Goal: Task Accomplishment & Management: Complete application form

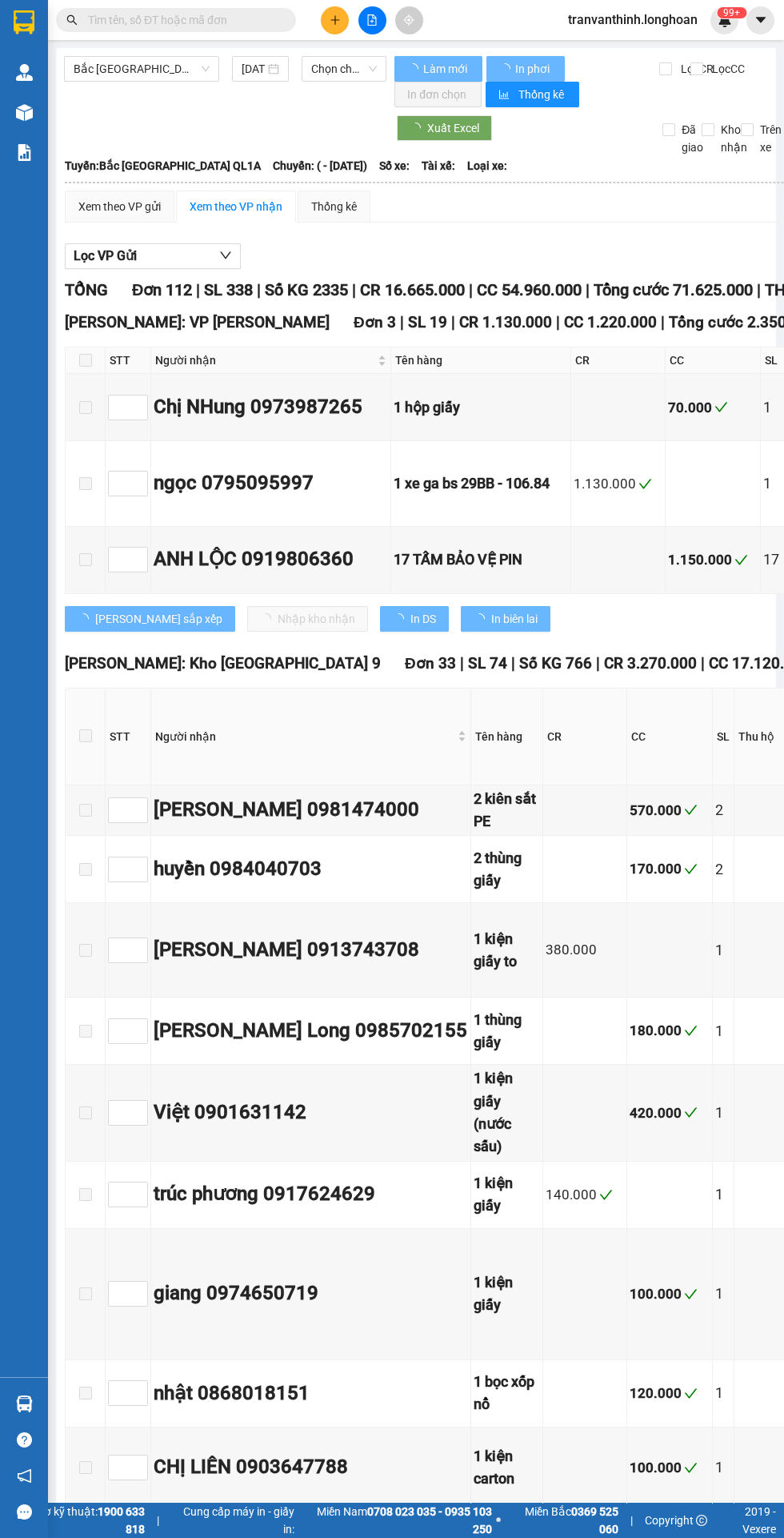
click at [181, 24] on input "text" at bounding box center [182, 20] width 189 height 18
type input "[DATE]"
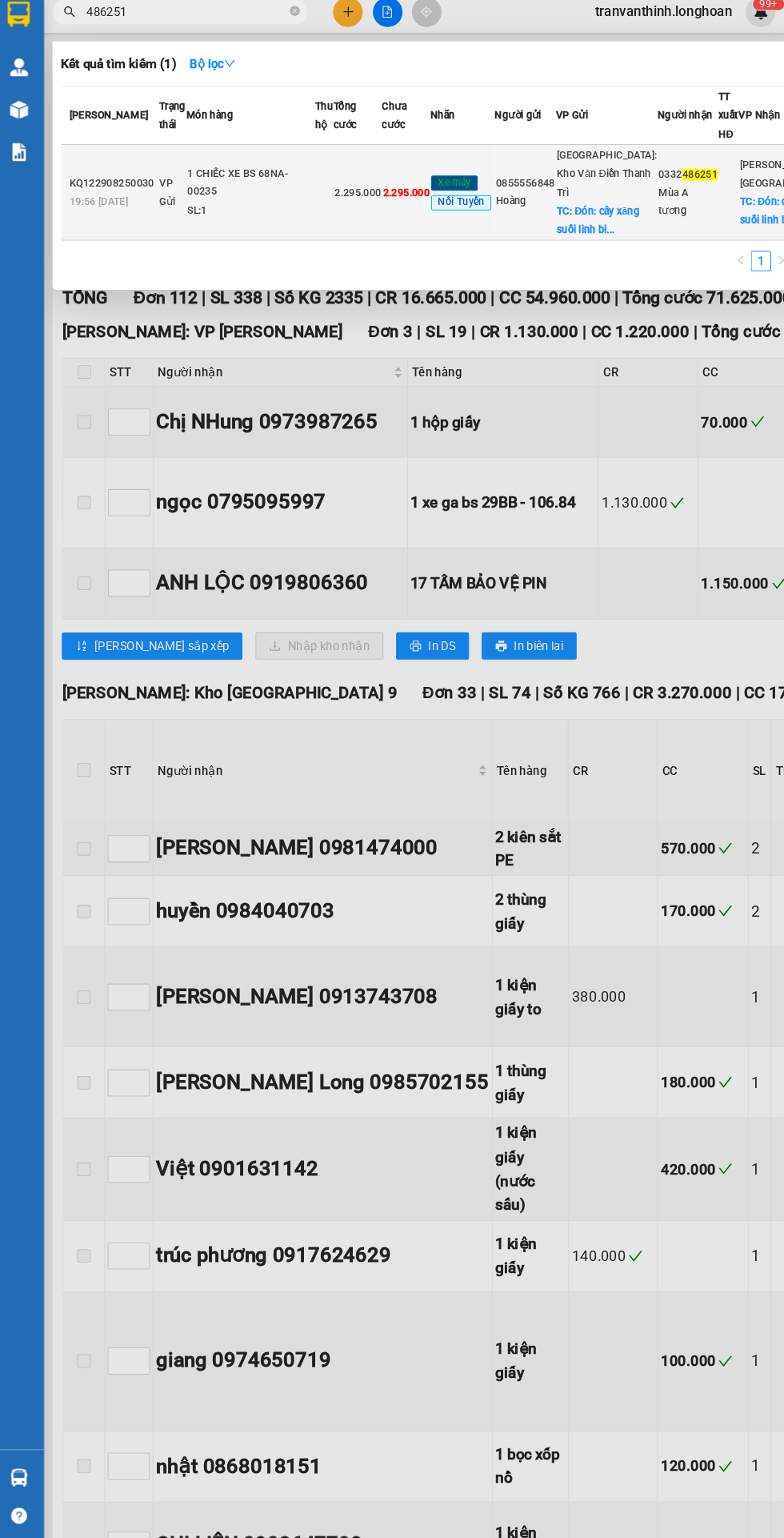
type input "486251"
click at [322, 236] on td at bounding box center [313, 191] width 18 height 91
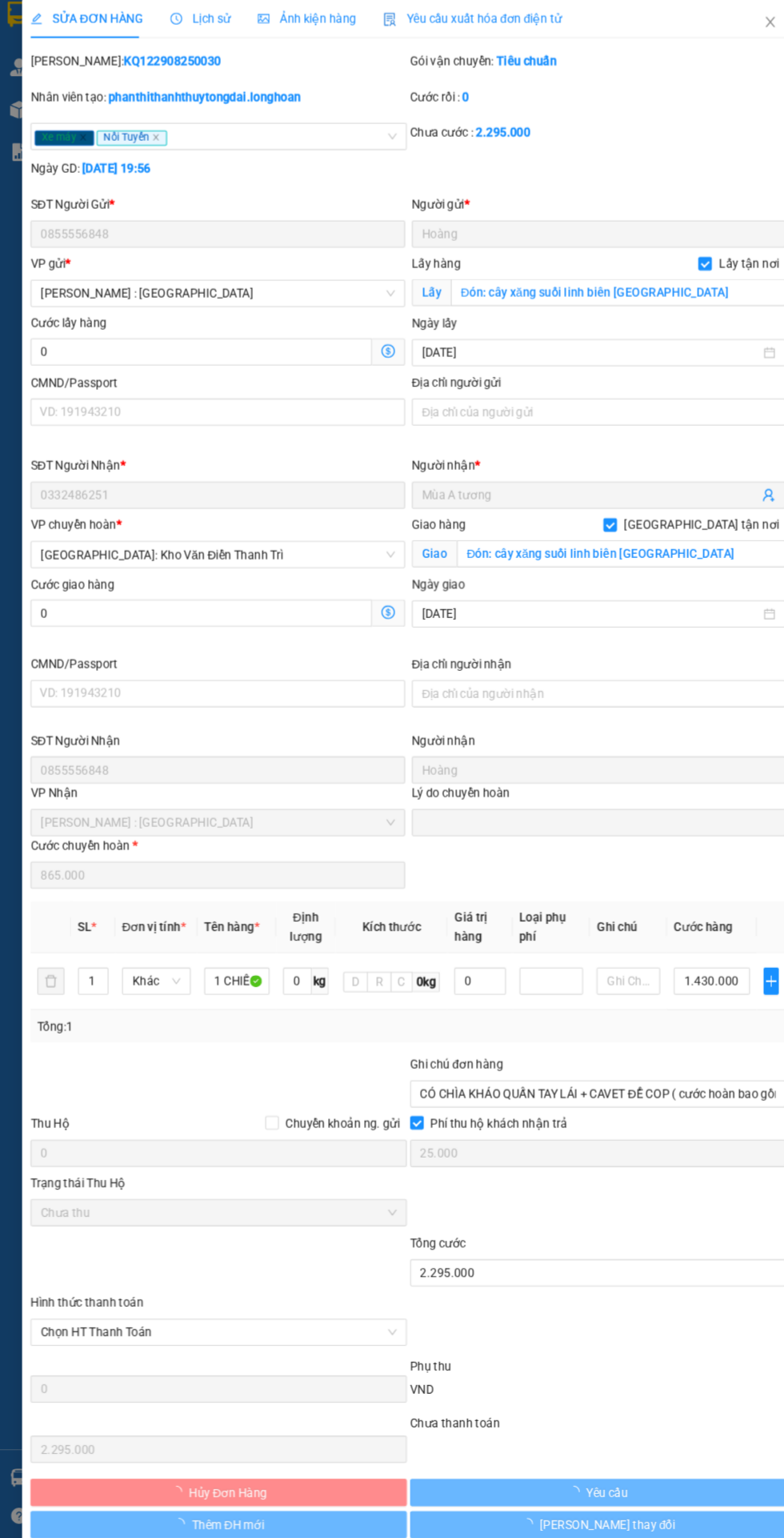
type input "0855556848"
type input "Hoàng"
checkbox input "true"
type input "Đón: cây xăng suối linh biên [GEOGRAPHIC_DATA]"
type input "0332486251"
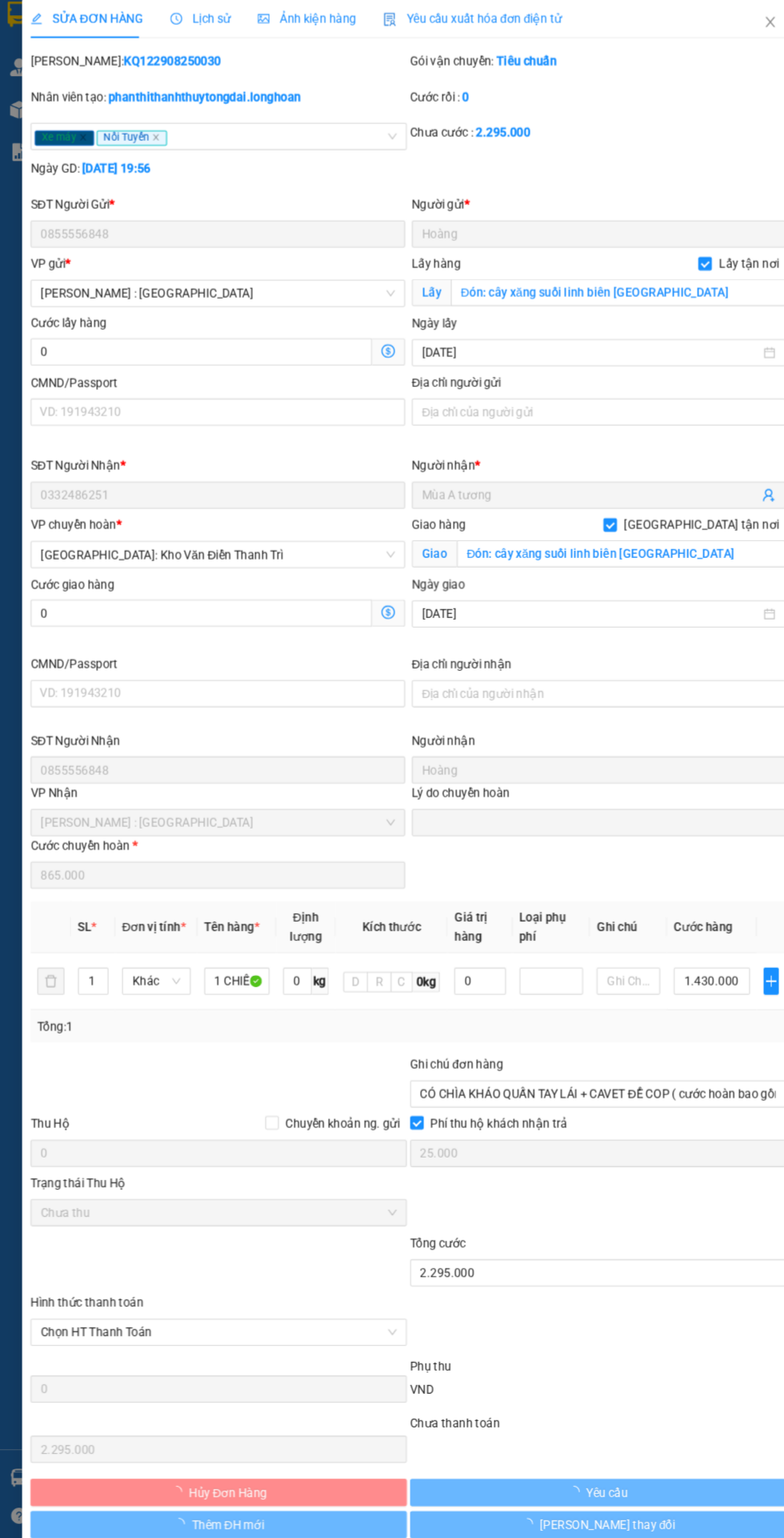
type input "Mùa A tương"
checkbox input "true"
type input "Đón: cây xăng suối linh biên [GEOGRAPHIC_DATA]"
type input "CÓ CHÌA KHÁO QUẤN TAY LÁI + CAVET ĐỂ COP ( cước hoàn bao gồm 150k tiền cước thi…"
type input "25.000"
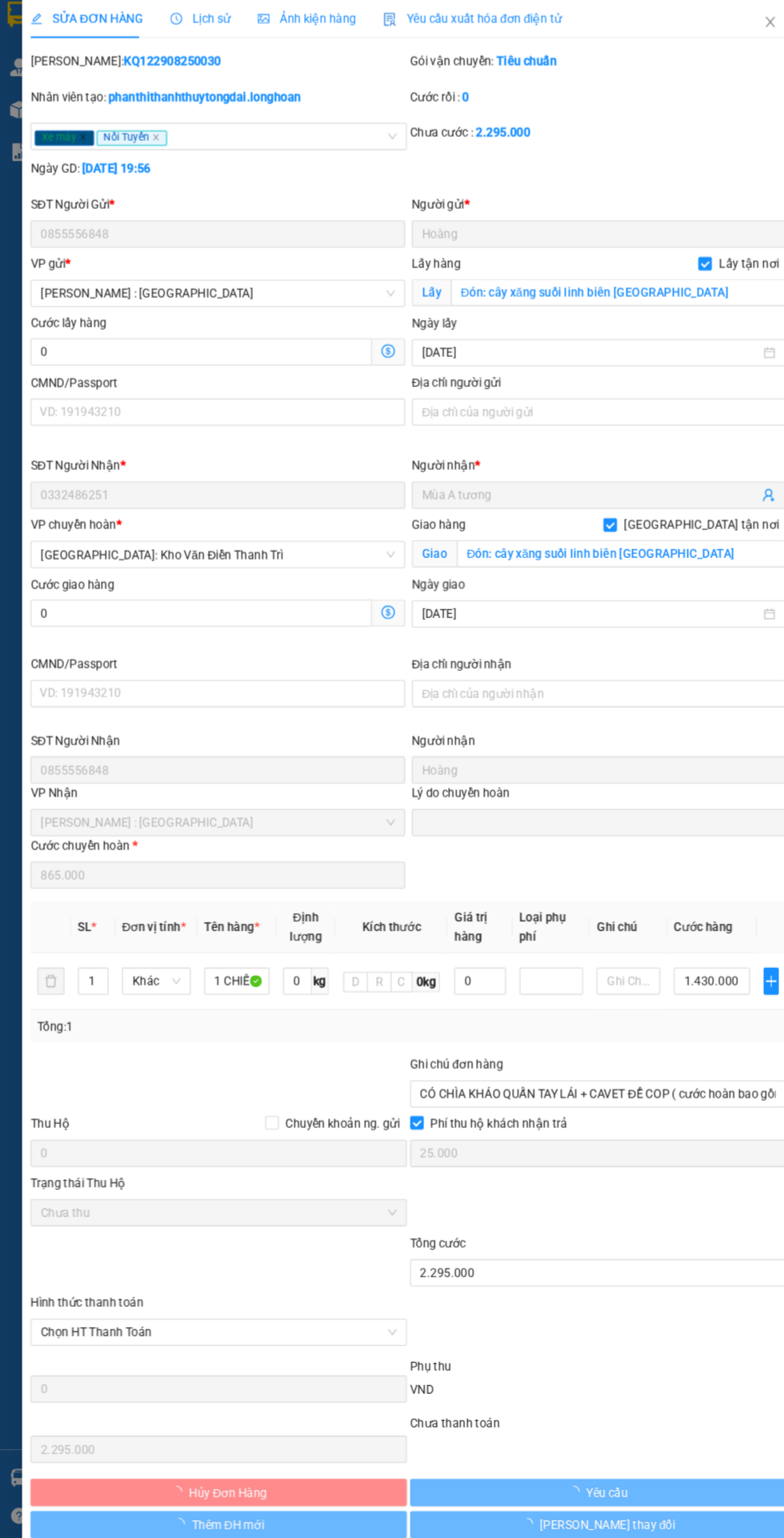
type input "2.295.000"
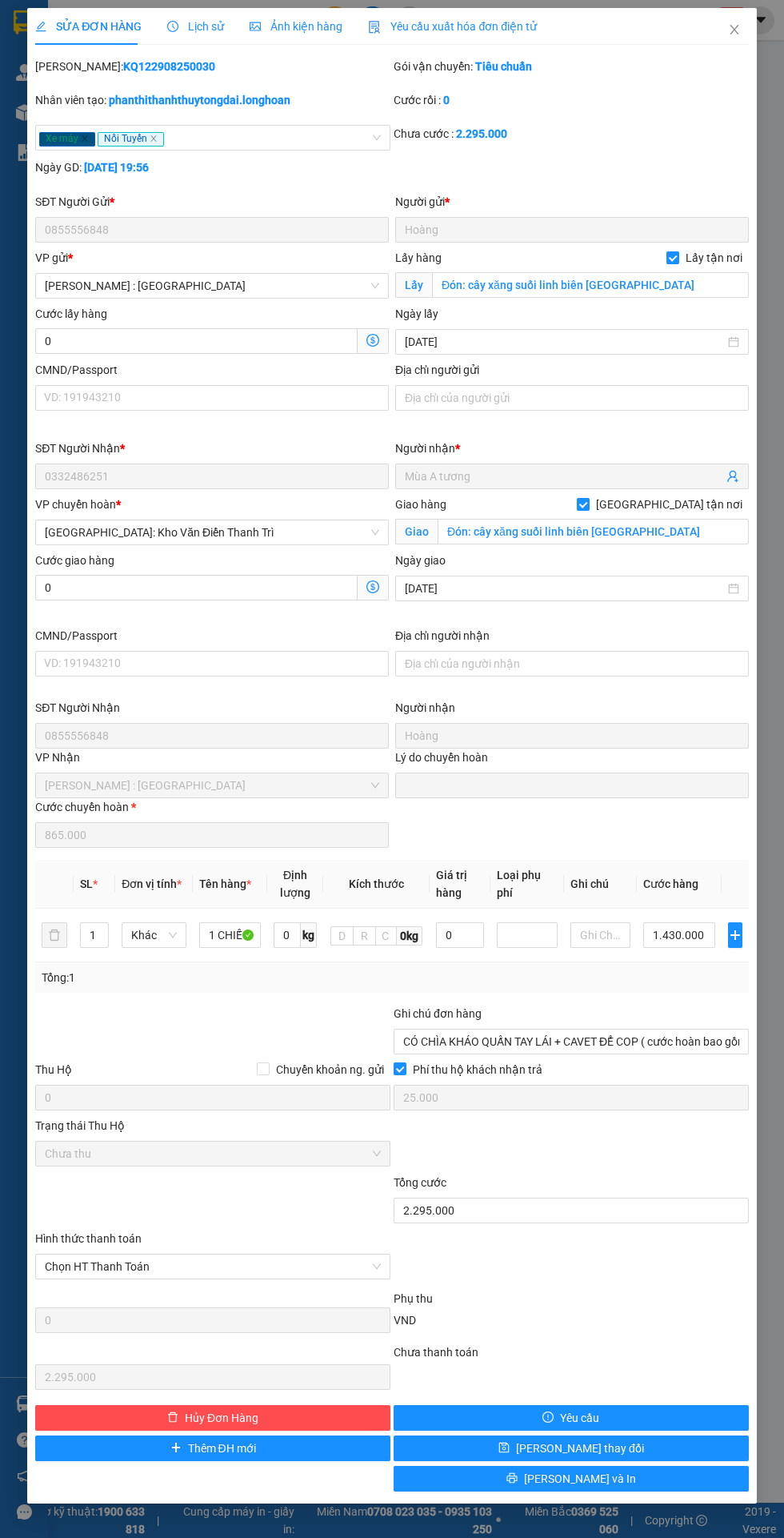
click at [182, 31] on span "Lịch sử" at bounding box center [196, 26] width 57 height 13
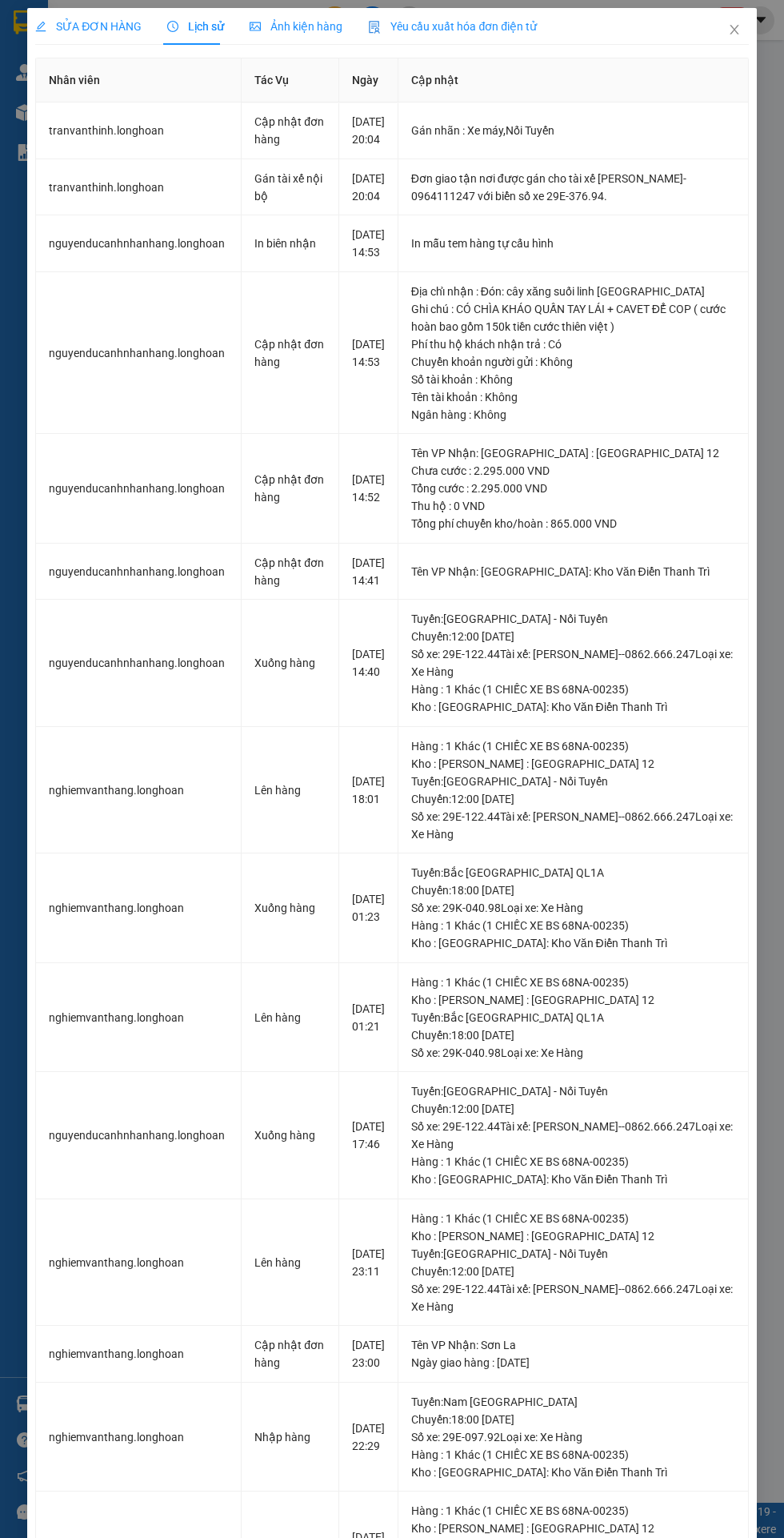
click at [88, 25] on span "SỬA ĐƠN HÀNG" at bounding box center [89, 26] width 106 height 13
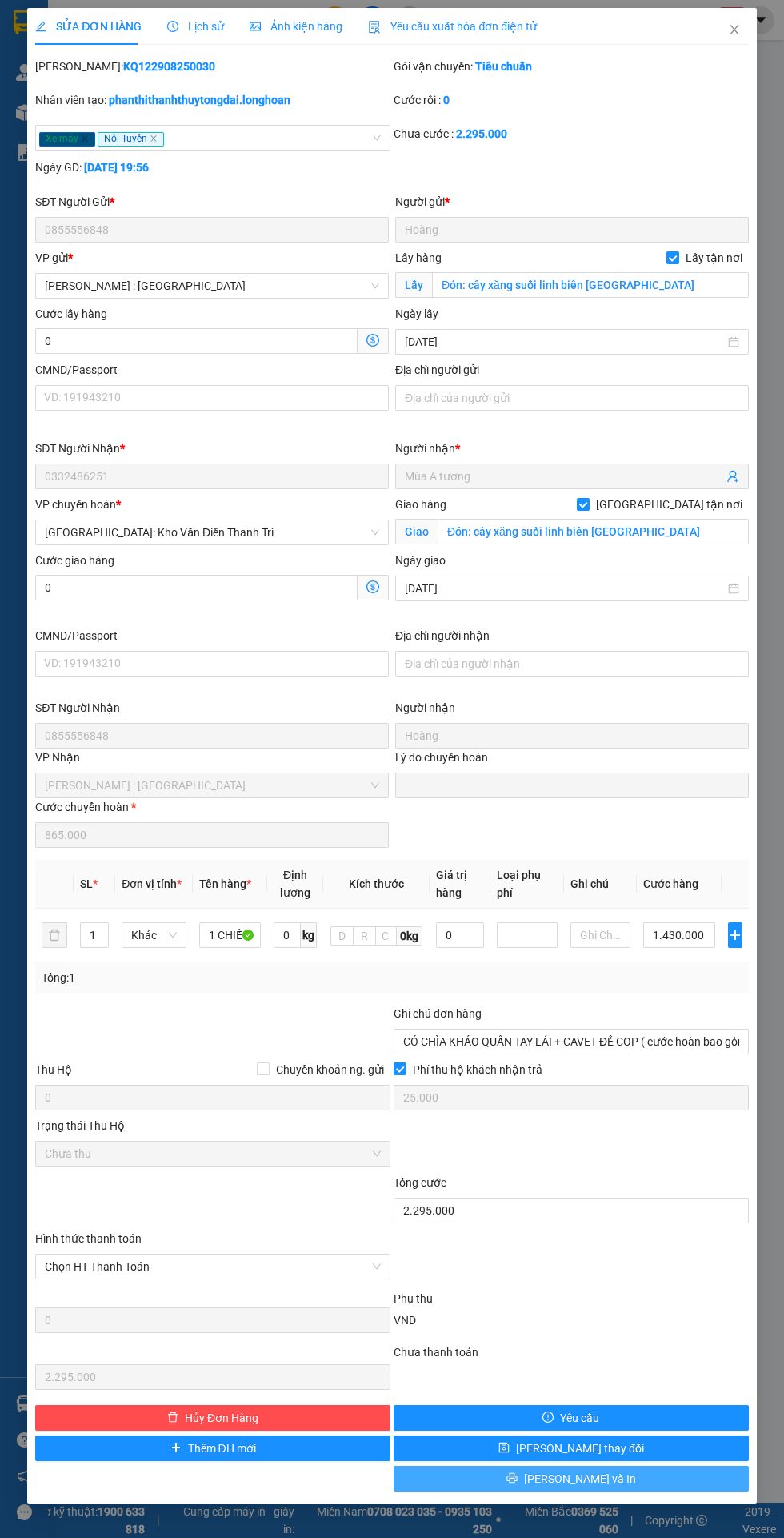
click at [624, 1480] on button "[PERSON_NAME] và In" at bounding box center [571, 1478] width 355 height 26
